Goal: Book appointment/travel/reservation

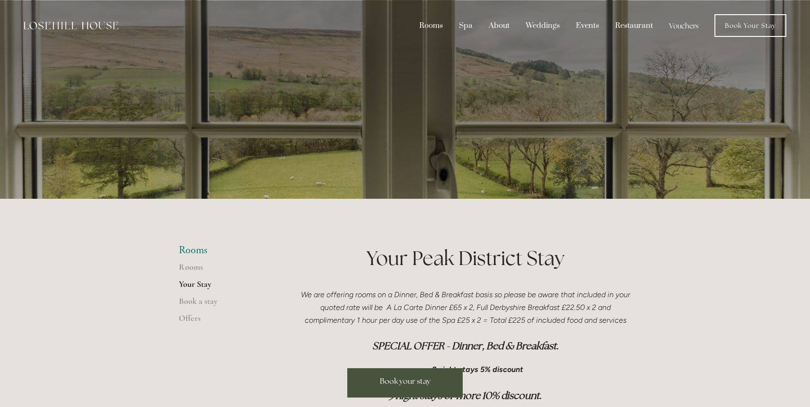
scroll to position [367, 0]
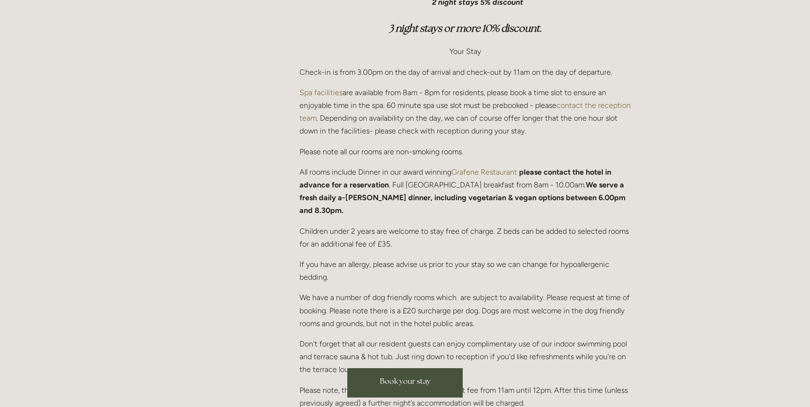
click at [421, 377] on span "Book your stay" at bounding box center [405, 381] width 51 height 10
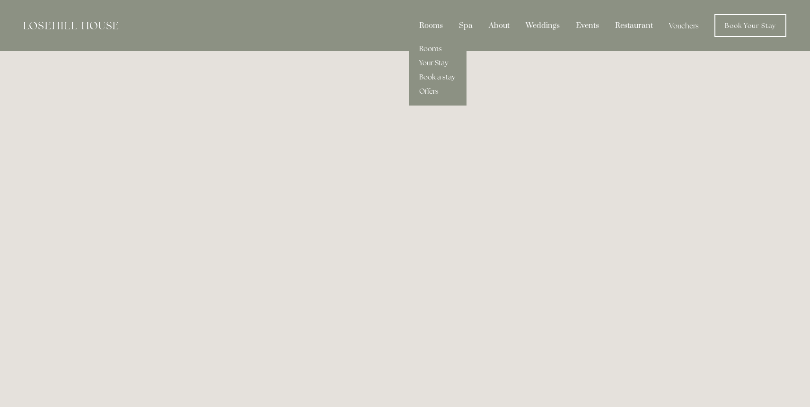
click at [441, 50] on link "Rooms" at bounding box center [438, 49] width 58 height 14
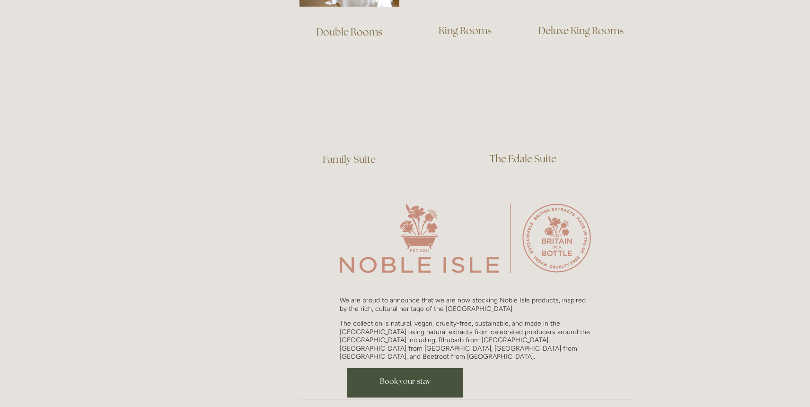
scroll to position [756, 0]
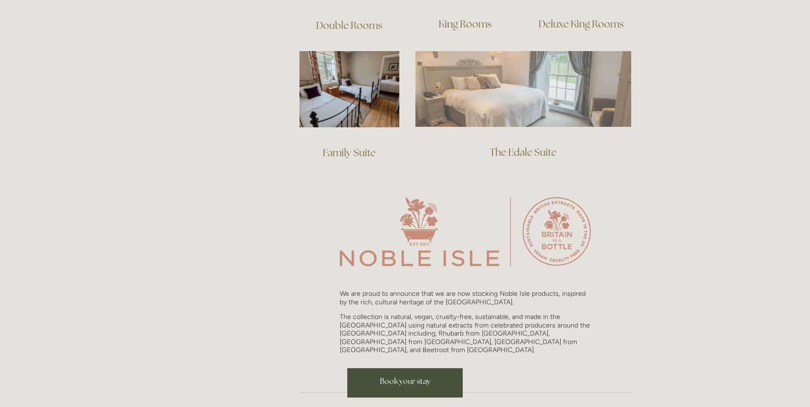
click at [489, 98] on img at bounding box center [523, 89] width 216 height 76
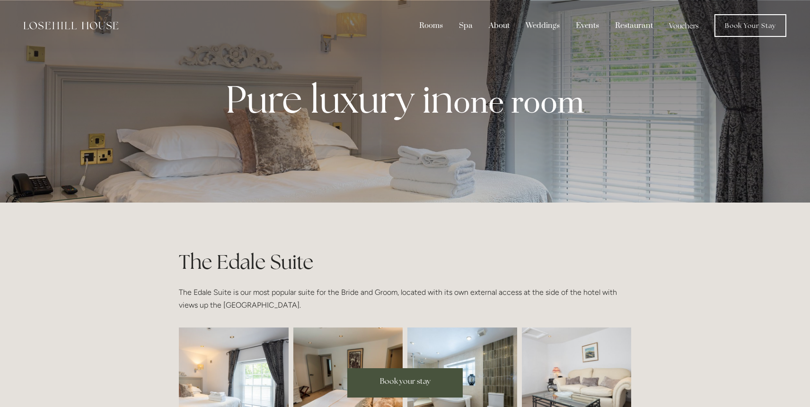
click at [386, 381] on span "Book your stay" at bounding box center [405, 381] width 51 height 10
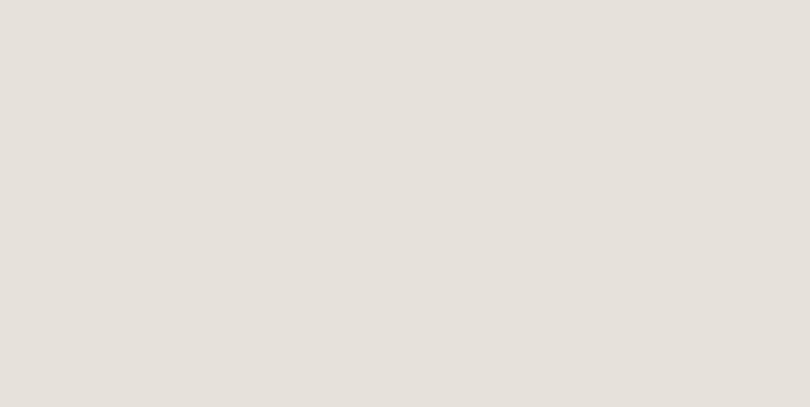
scroll to position [133, 0]
